Goal: Information Seeking & Learning: Learn about a topic

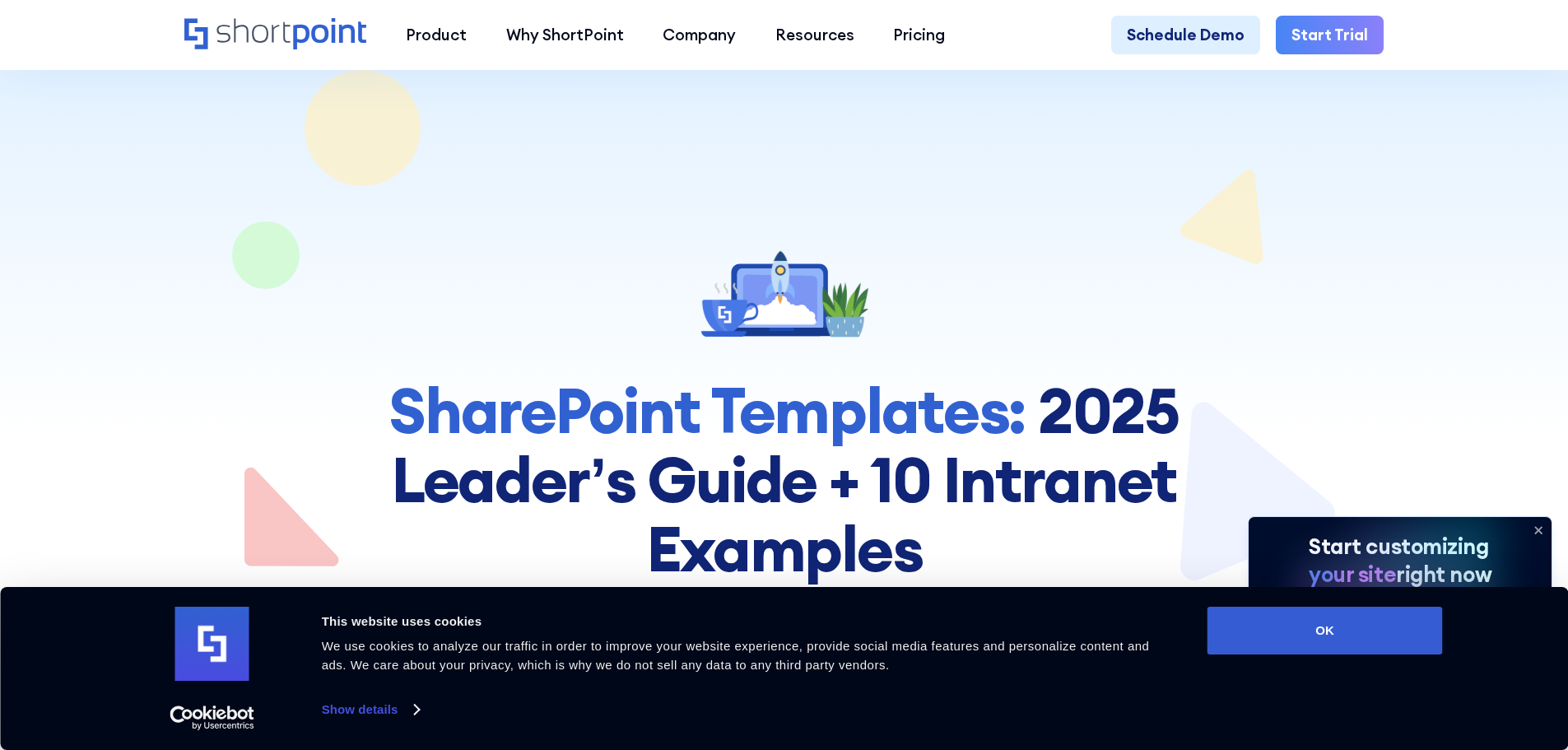
scroll to position [412, 0]
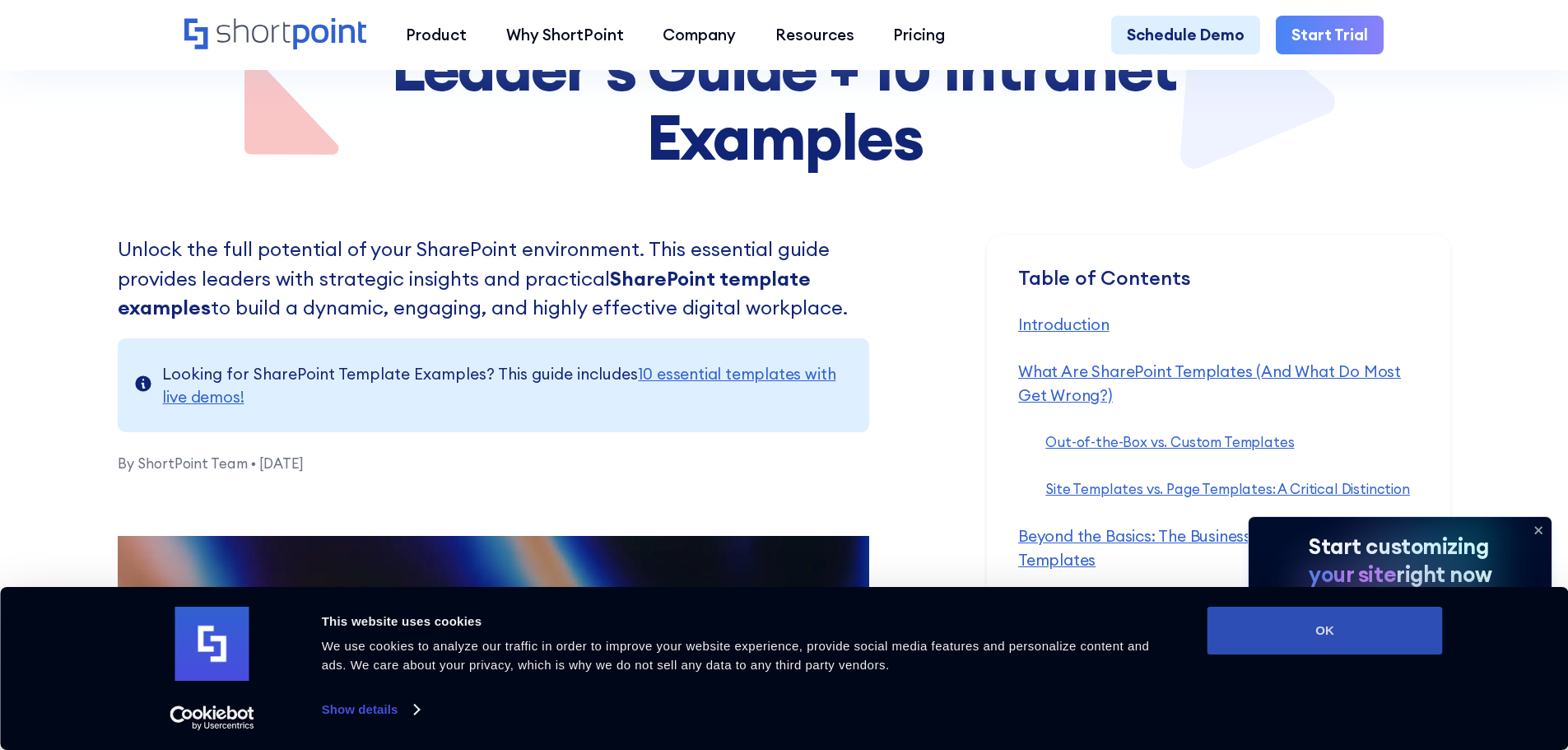
click at [1247, 638] on button "OK" at bounding box center [1325, 630] width 235 height 48
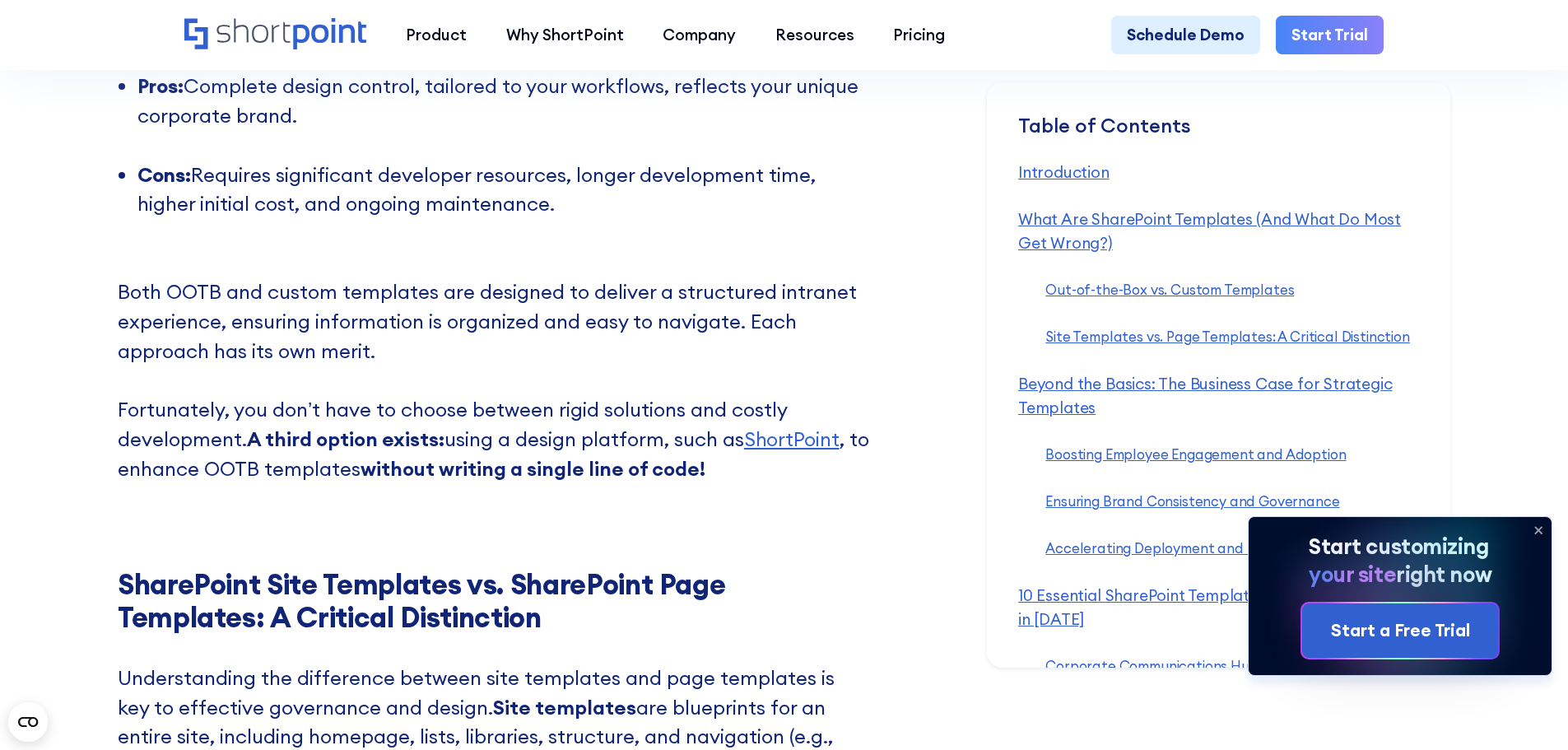
scroll to position [3130, 0]
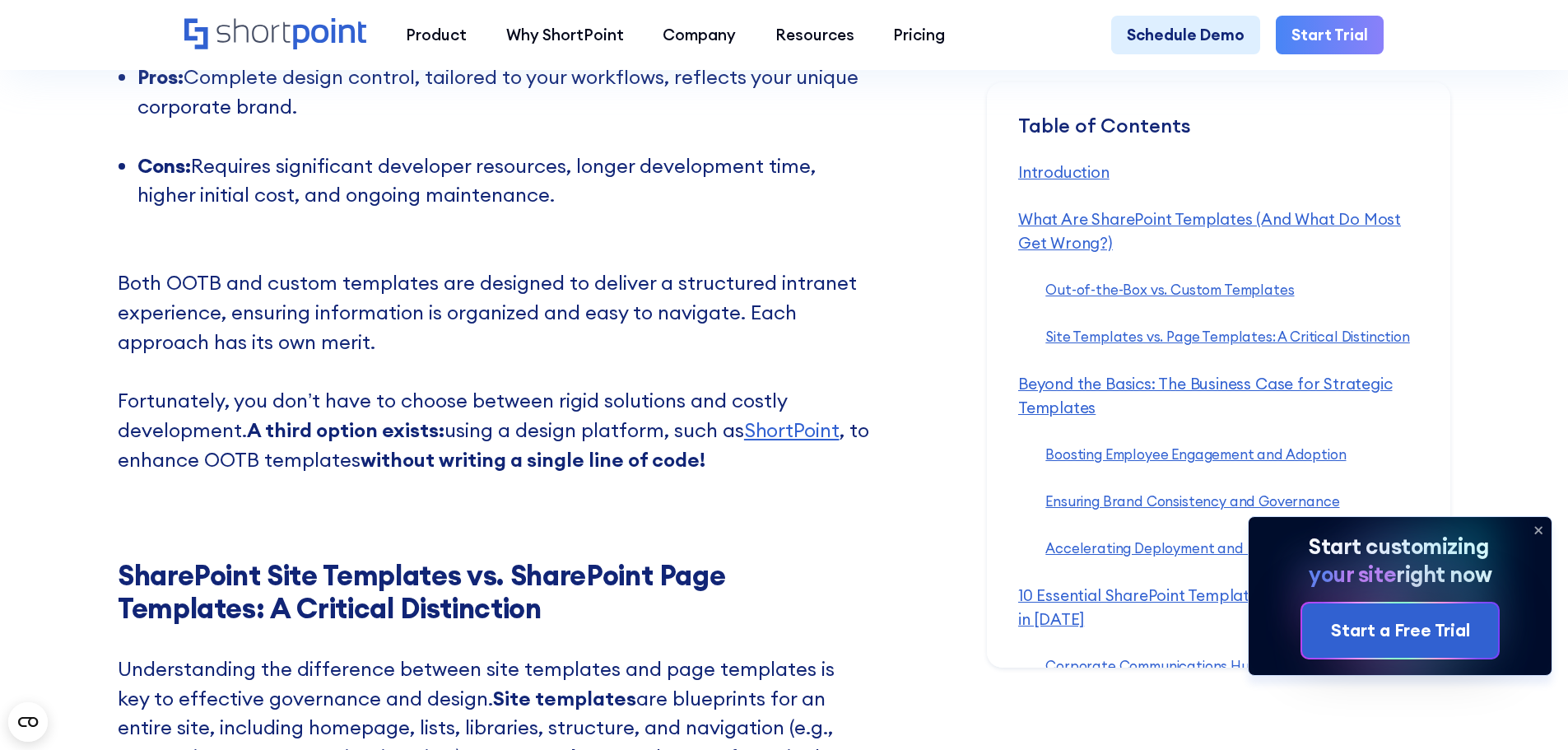
drag, startPoint x: 810, startPoint y: 453, endPoint x: 940, endPoint y: 318, distance: 187.4
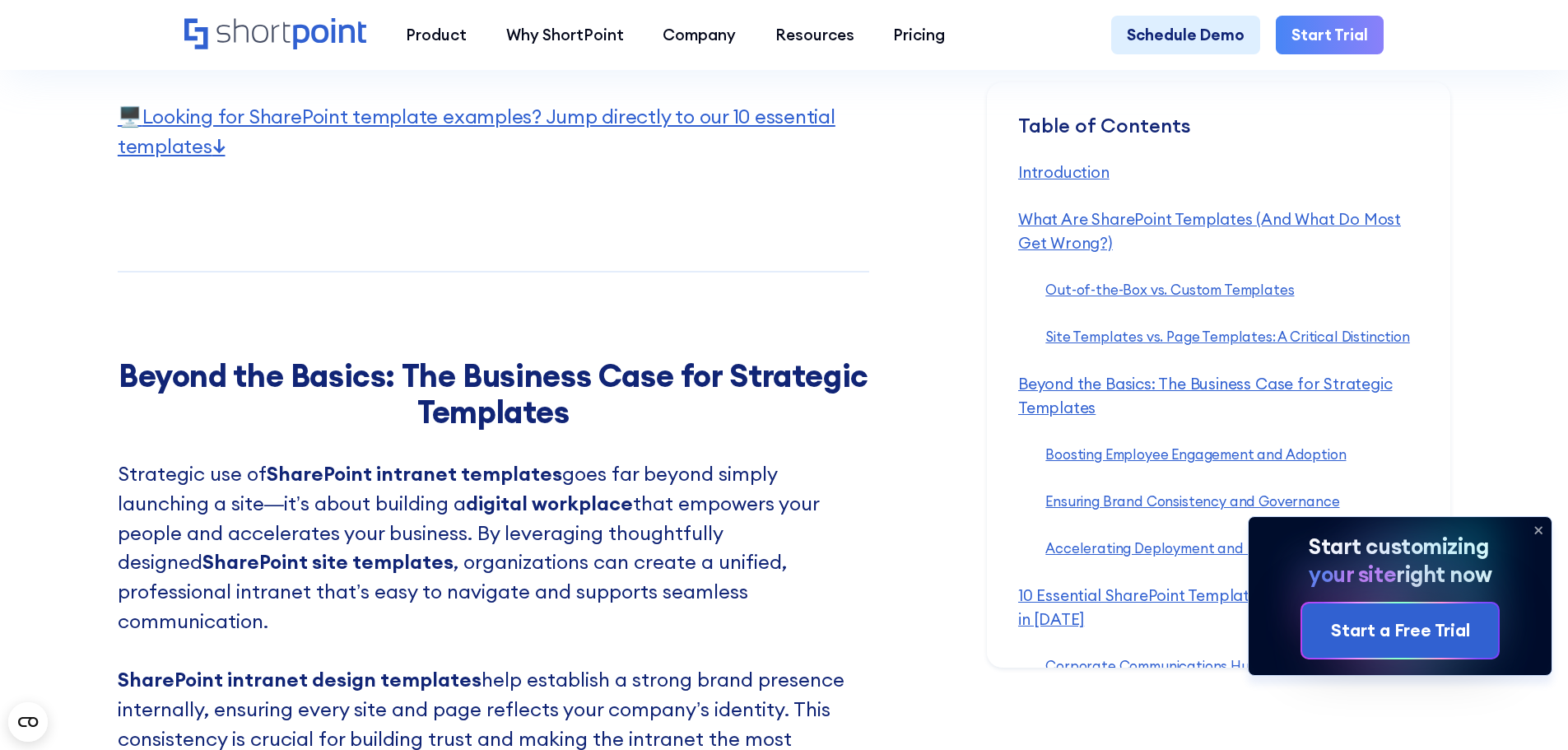
scroll to position [4776, 0]
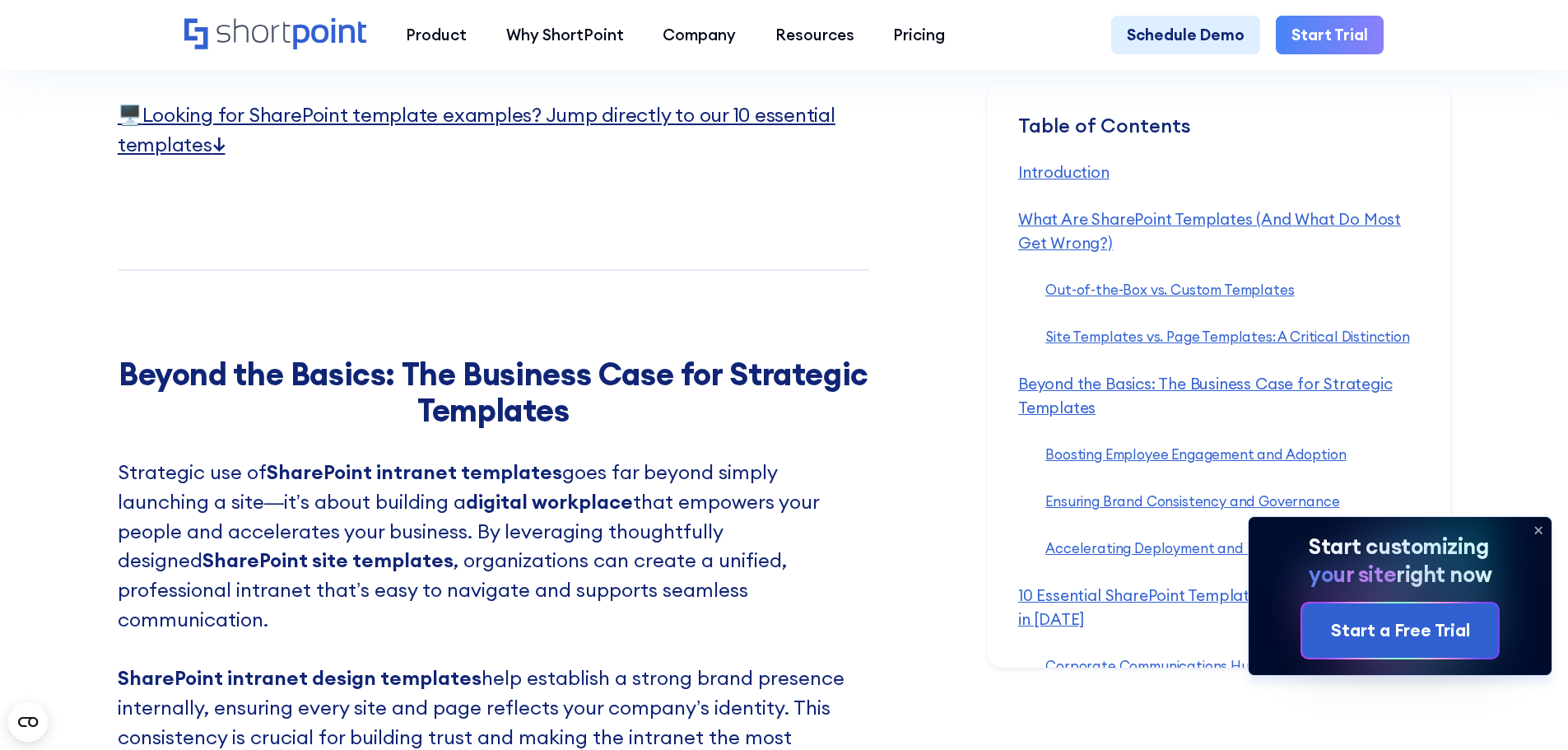
click at [746, 145] on link "🖥️ Looking for SharePoint template examples? Jump directly to our 10 essential …" at bounding box center [476, 130] width 718 height 54
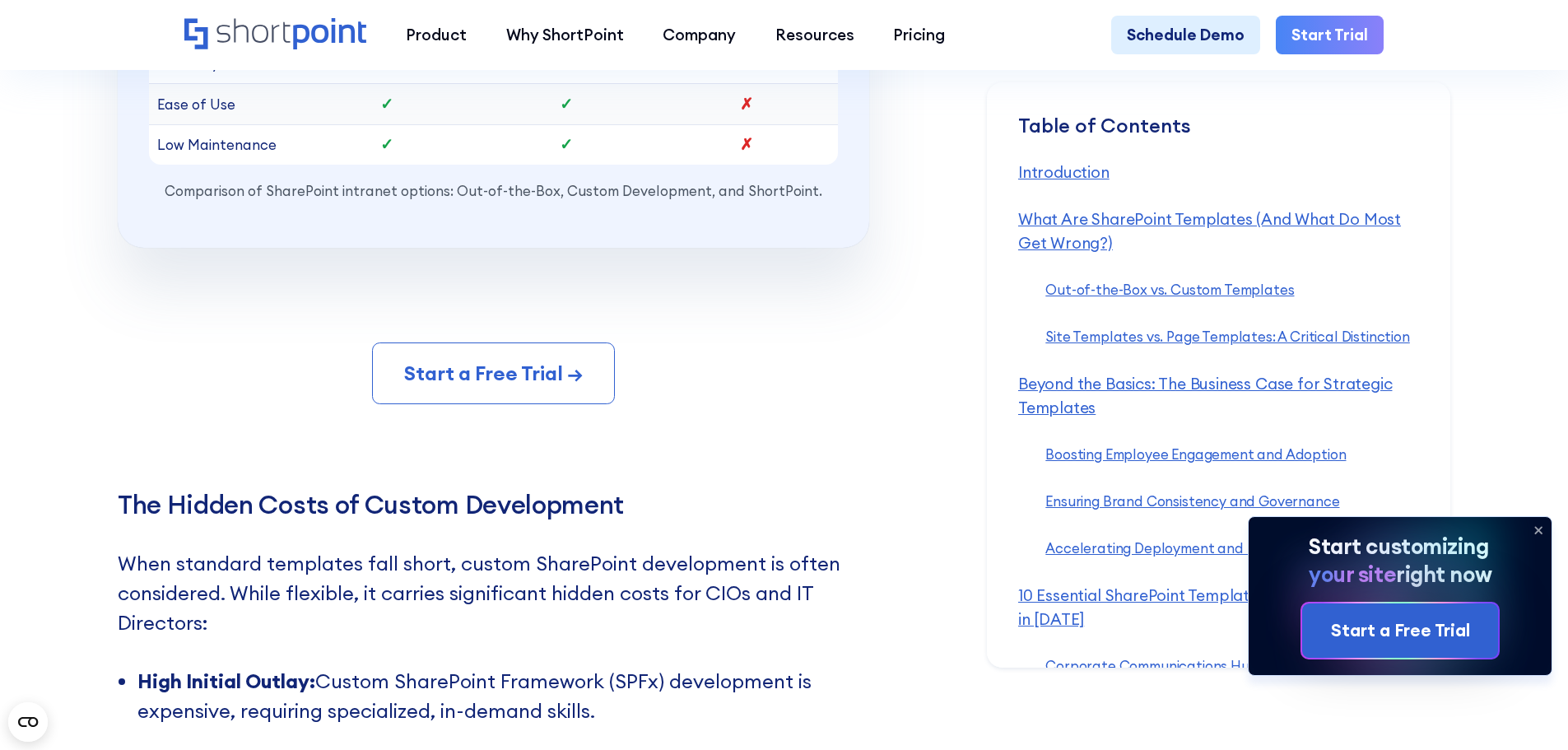
scroll to position [17164, 0]
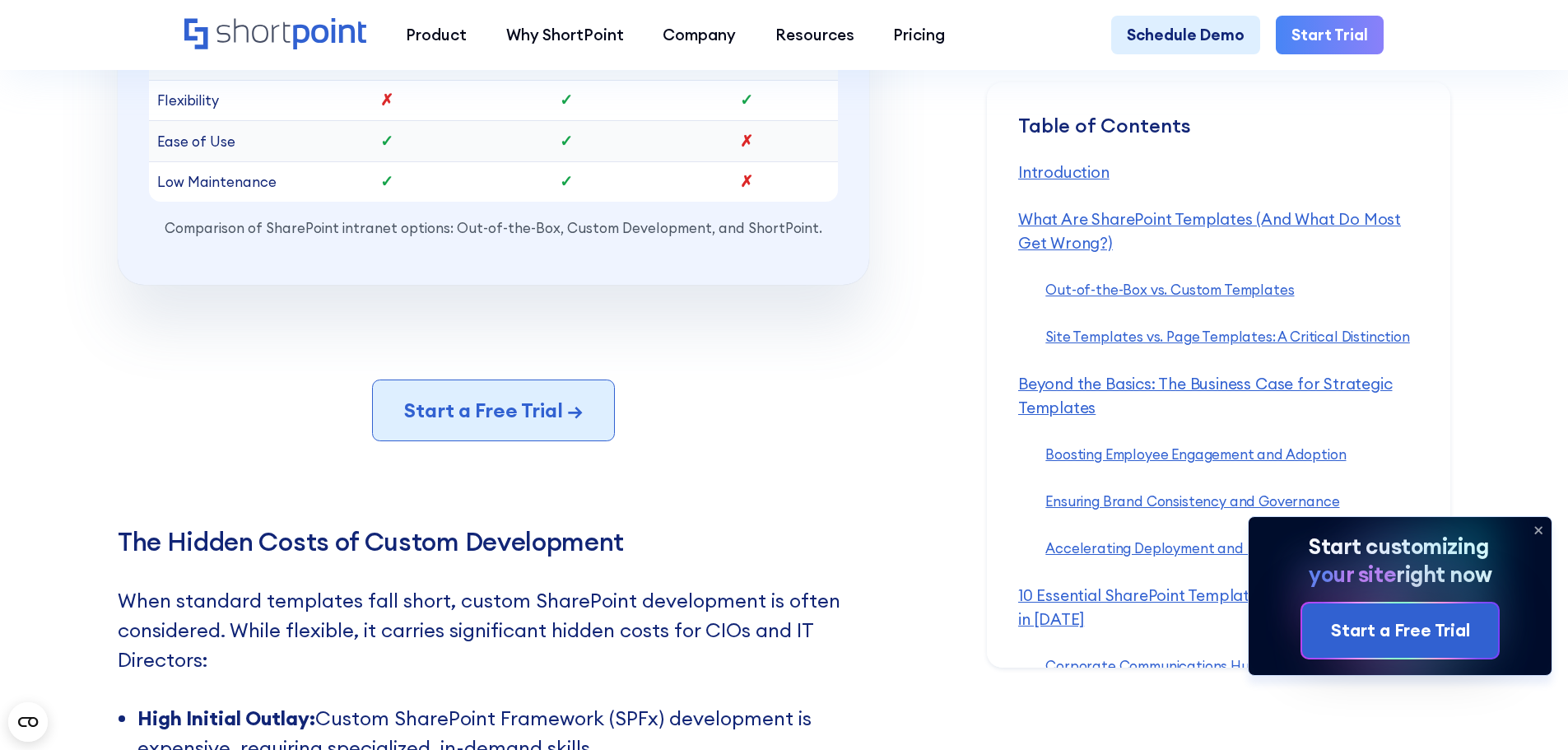
click at [527, 442] on link "Start a Free Trial →" at bounding box center [493, 410] width 243 height 62
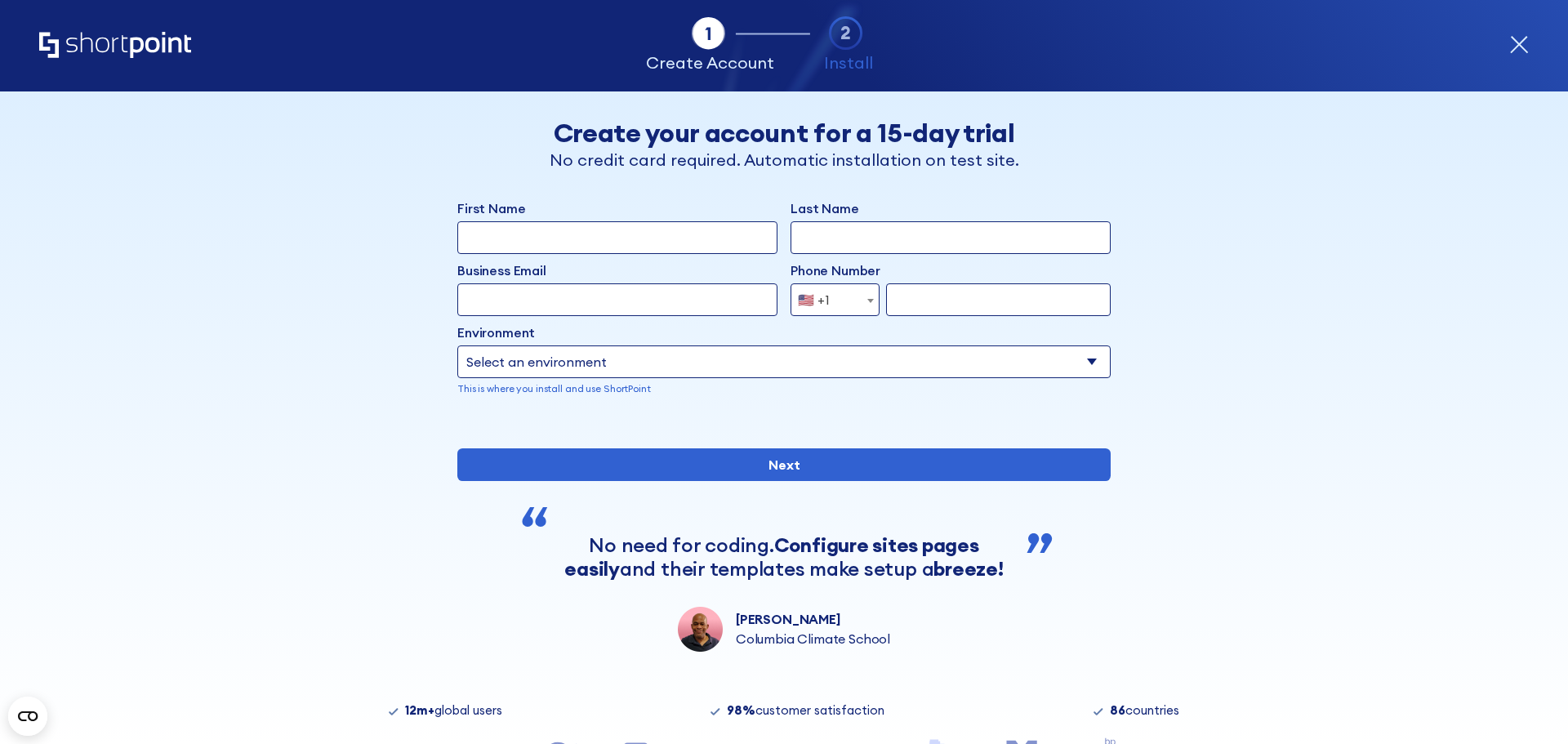
click at [139, 48] on icon "Home" at bounding box center [115, 44] width 152 height 26
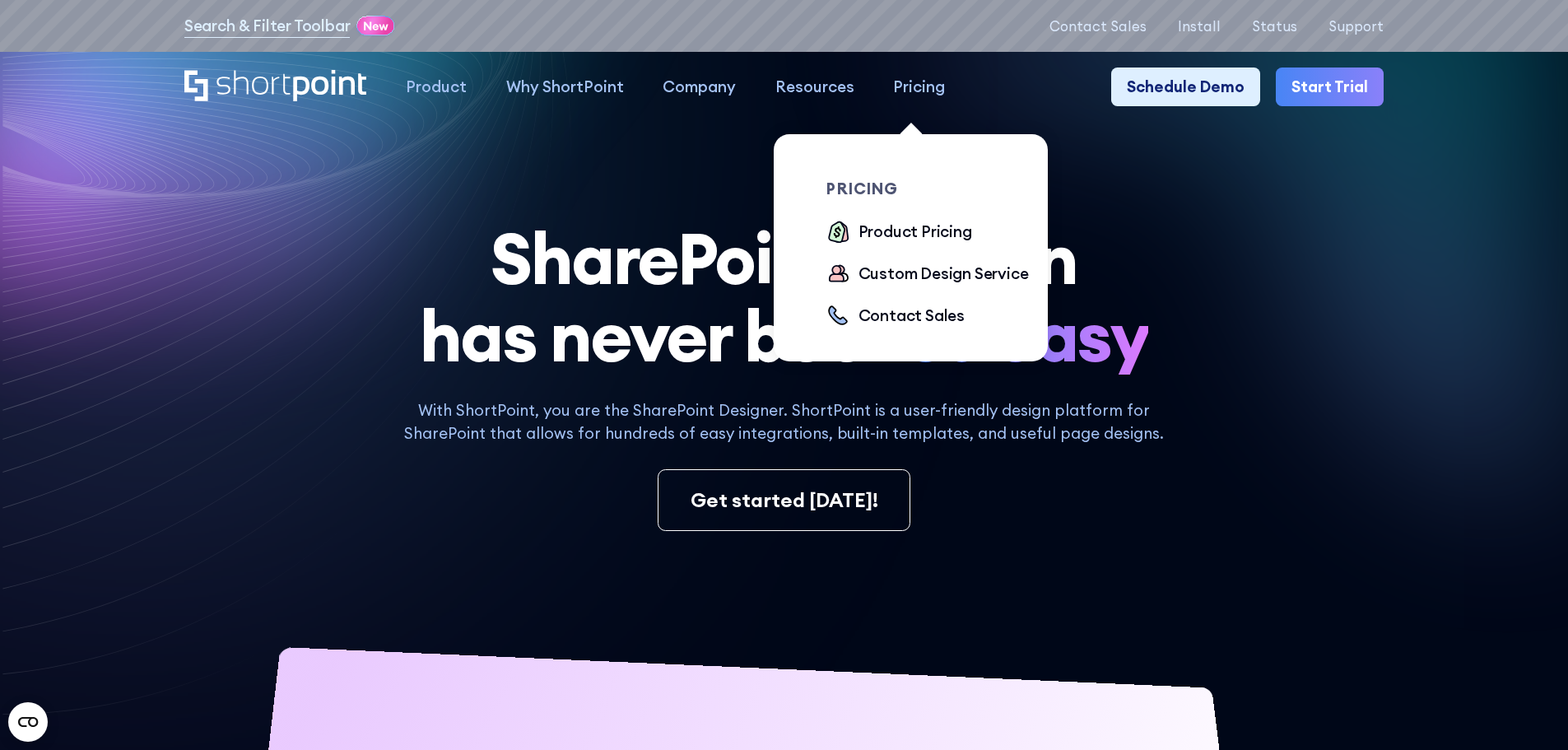
click at [926, 89] on div "Pricing" at bounding box center [918, 87] width 52 height 24
click at [910, 237] on div "Product Pricing" at bounding box center [914, 232] width 113 height 24
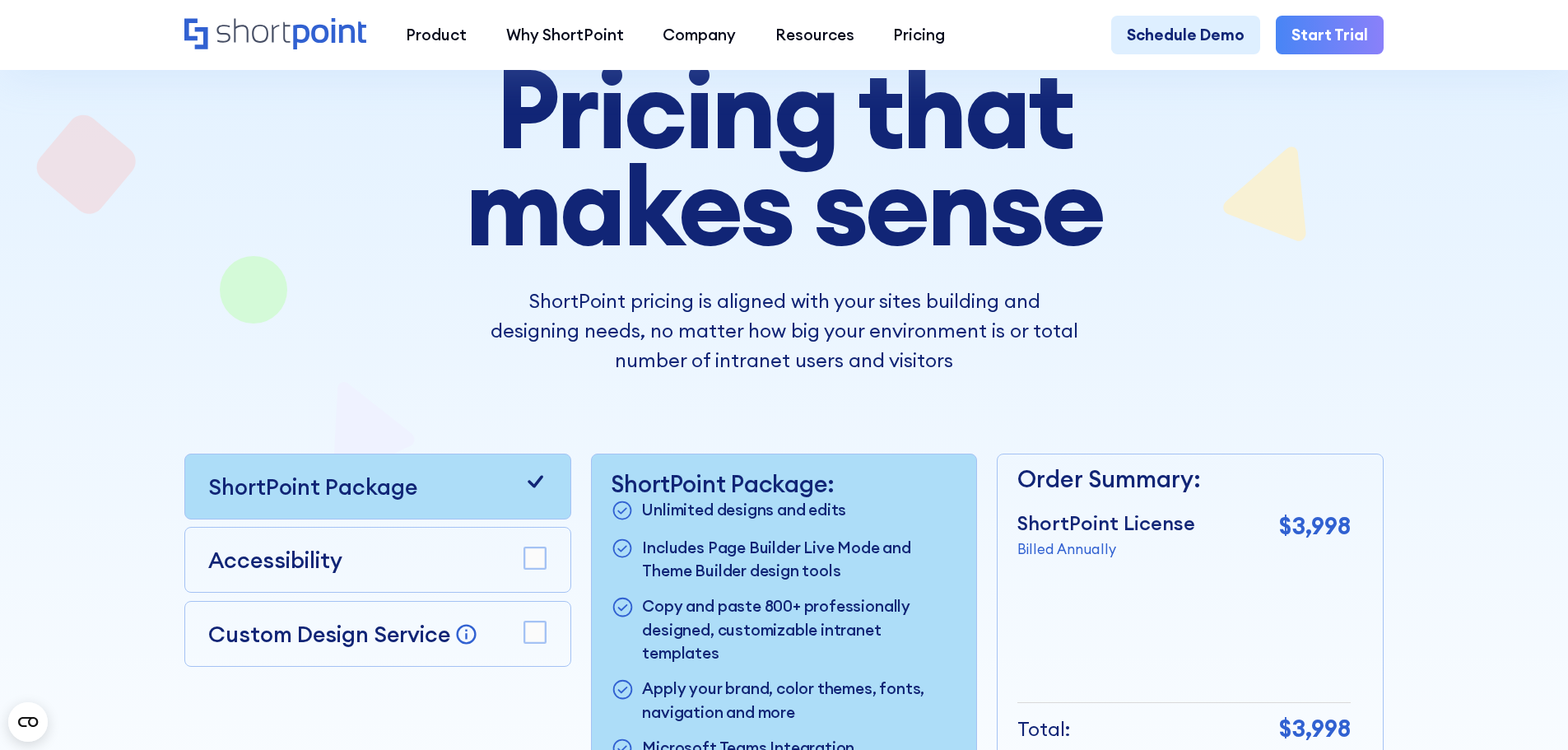
scroll to position [82, 0]
